Goal: Task Accomplishment & Management: Manage account settings

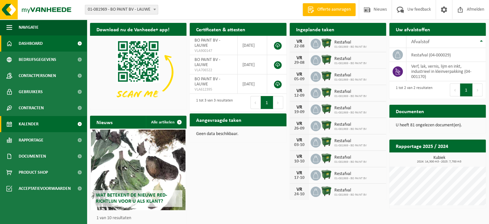
click at [36, 125] on span "Kalender" at bounding box center [29, 124] width 20 height 16
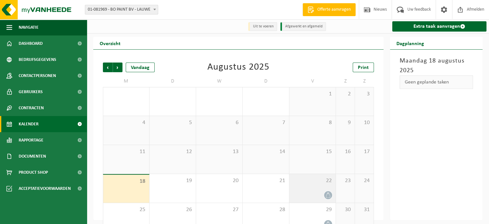
click at [307, 187] on div "22" at bounding box center [312, 188] width 46 height 29
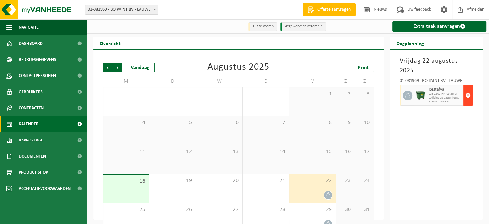
click at [467, 101] on span "button" at bounding box center [468, 95] width 5 height 13
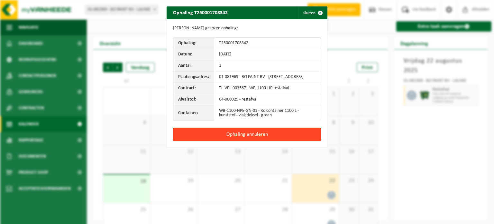
click at [256, 139] on button "Ophaling annuleren" at bounding box center [247, 134] width 148 height 14
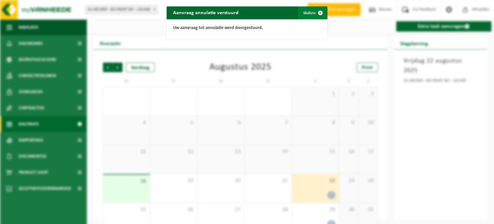
click at [319, 13] on span "button" at bounding box center [320, 12] width 13 height 13
